Goal: Understand process/instructions: Learn about a topic

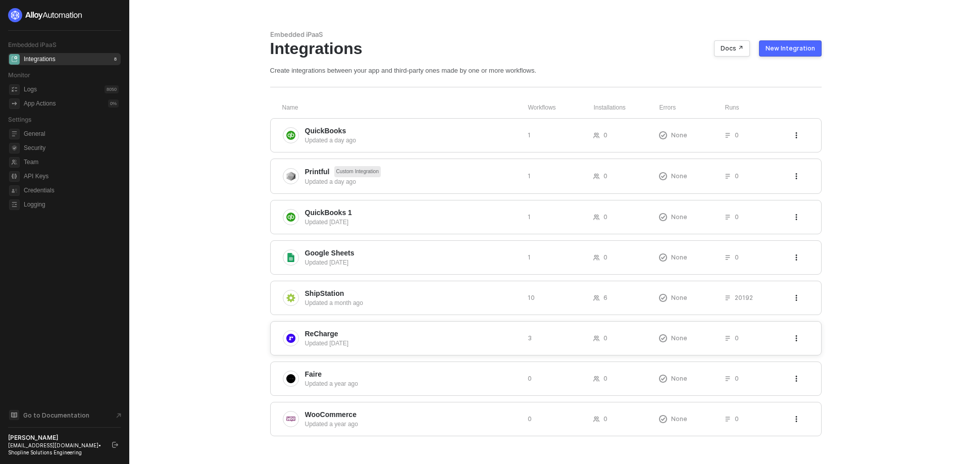
scroll to position [3, 0]
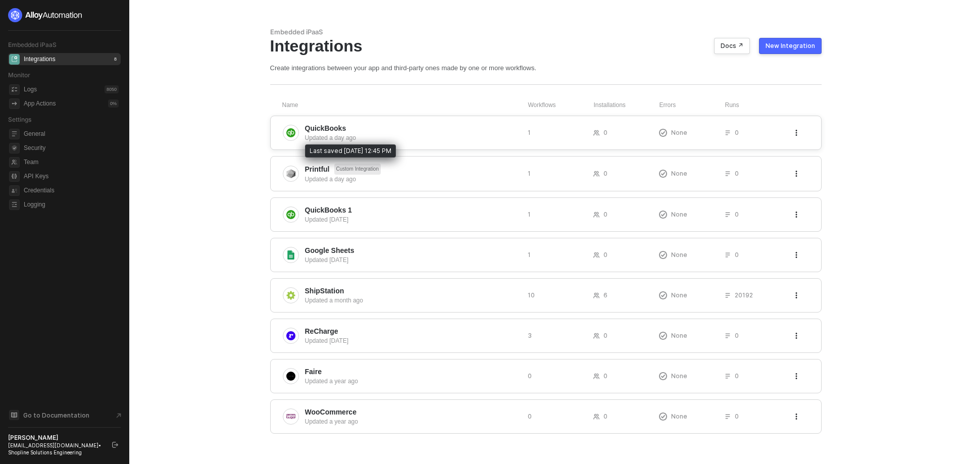
click at [327, 132] on span "QuickBooks" at bounding box center [325, 128] width 41 height 10
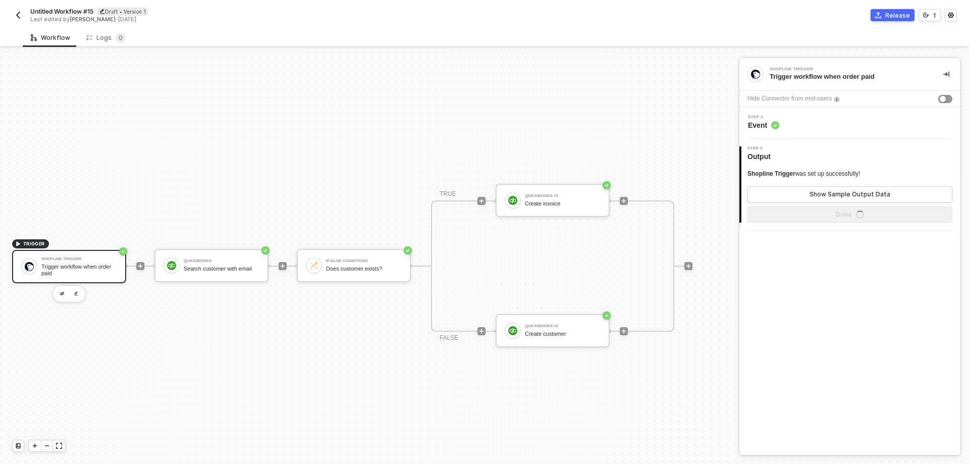
scroll to position [26, 0]
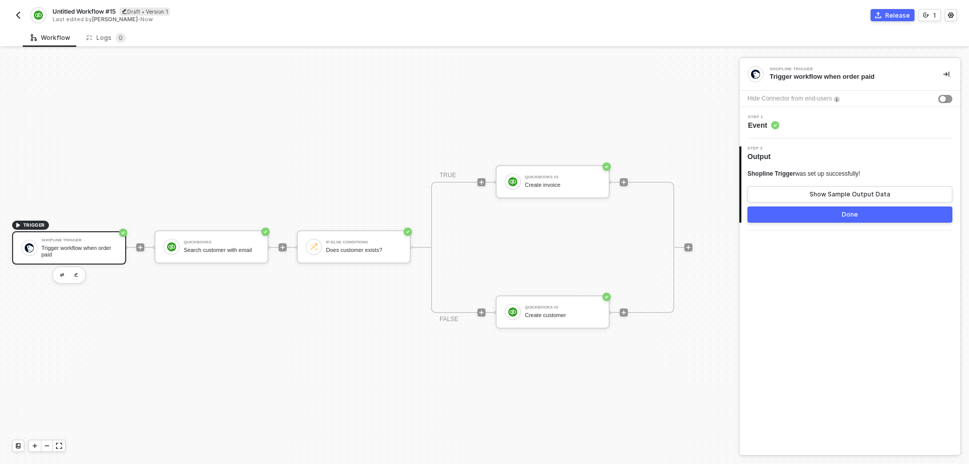
click at [21, 14] on img "button" at bounding box center [18, 15] width 8 height 8
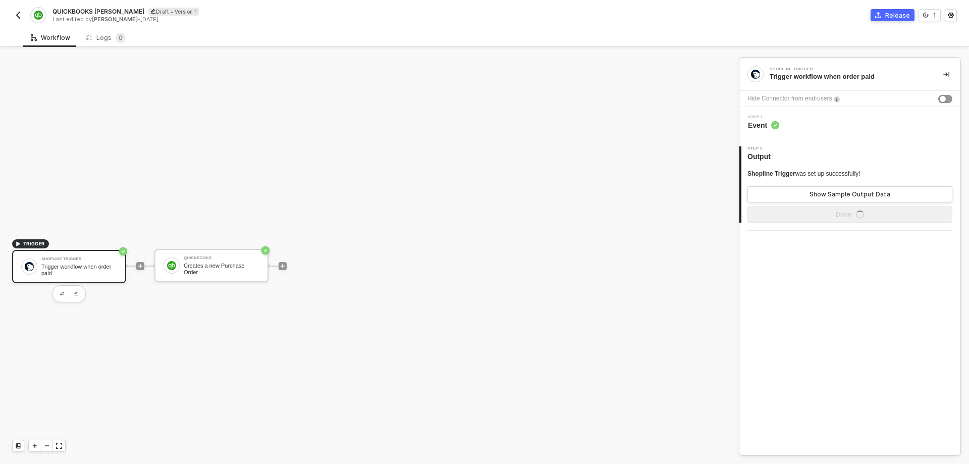
scroll to position [19, 0]
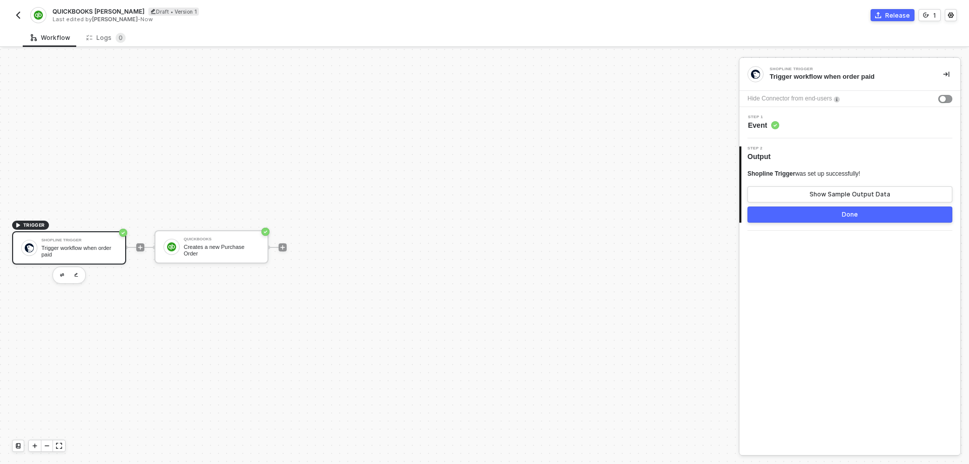
drag, startPoint x: 128, startPoint y: 362, endPoint x: 240, endPoint y: 356, distance: 111.7
click at [240, 356] on div "TRIGGER Shopline Trigger Trigger workflow when order paid QuickBooks Creates a …" at bounding box center [367, 247] width 734 height 434
drag, startPoint x: 148, startPoint y: 331, endPoint x: 189, endPoint y: 331, distance: 40.4
click at [189, 331] on div "TRIGGER Shopline Trigger Trigger workflow when order paid QuickBooks Creates a …" at bounding box center [367, 247] width 734 height 434
click at [19, 15] on img "button" at bounding box center [18, 15] width 8 height 8
